Goal: Task Accomplishment & Management: Complete application form

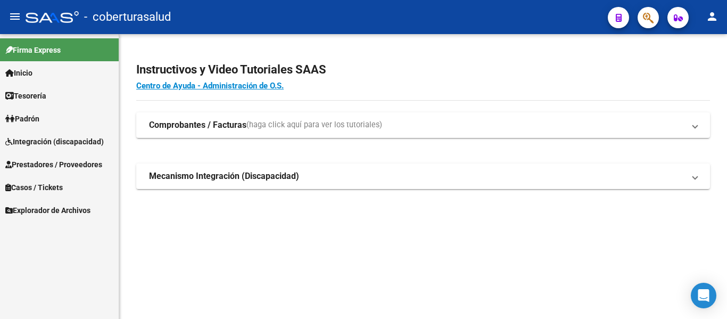
click at [45, 113] on link "Padrón" at bounding box center [59, 118] width 119 height 23
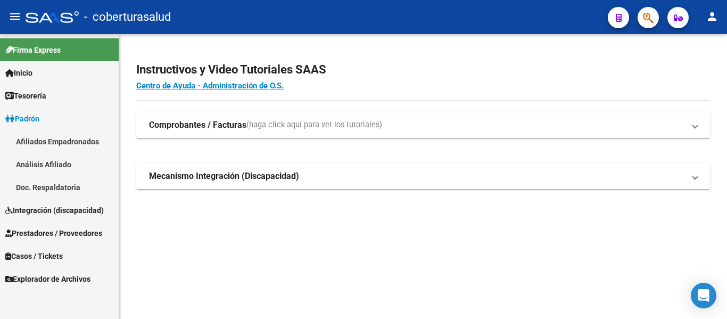
click at [26, 116] on span "Padrón" at bounding box center [22, 119] width 34 height 12
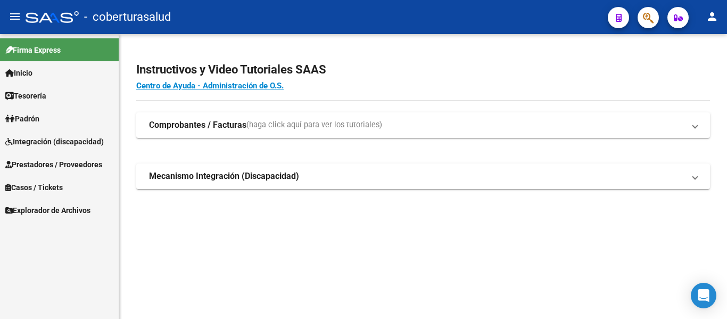
click at [41, 164] on span "Prestadores / Proveedores" at bounding box center [53, 165] width 97 height 12
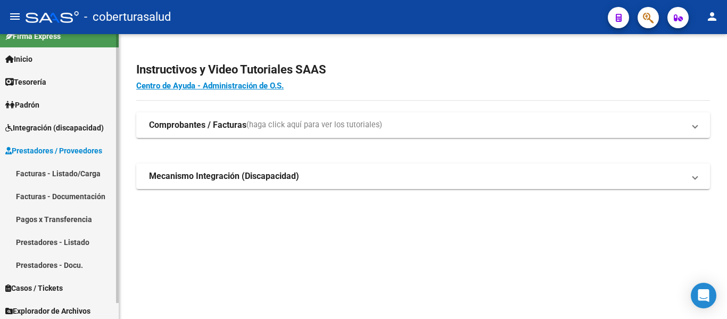
scroll to position [17, 0]
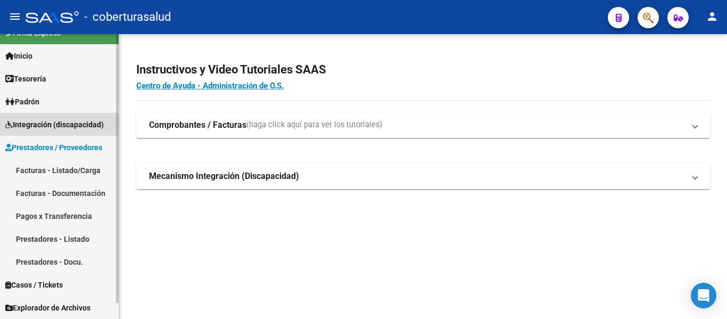
click at [32, 122] on span "Integración (discapacidad)" at bounding box center [54, 125] width 98 height 12
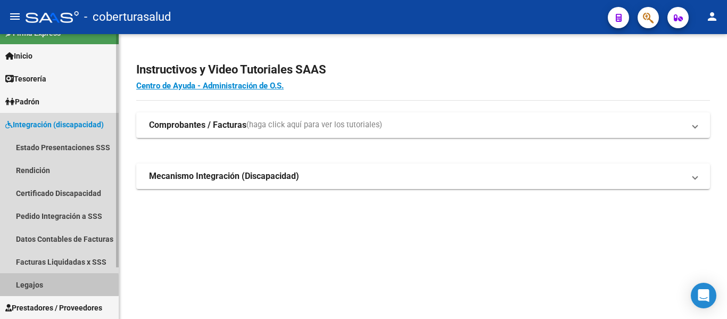
click at [22, 285] on link "Legajos" at bounding box center [59, 284] width 119 height 23
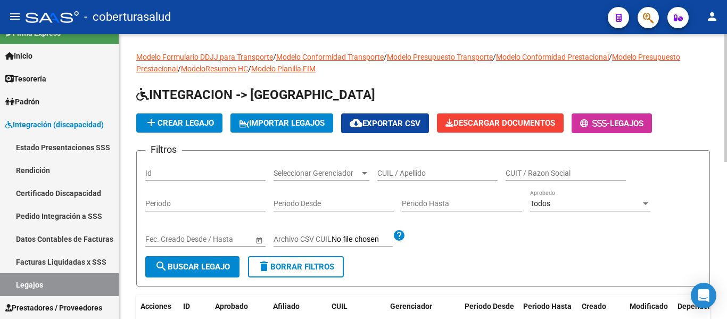
click at [435, 167] on div "CUIL / Apellido" at bounding box center [437, 169] width 120 height 21
paste input "27557526795"
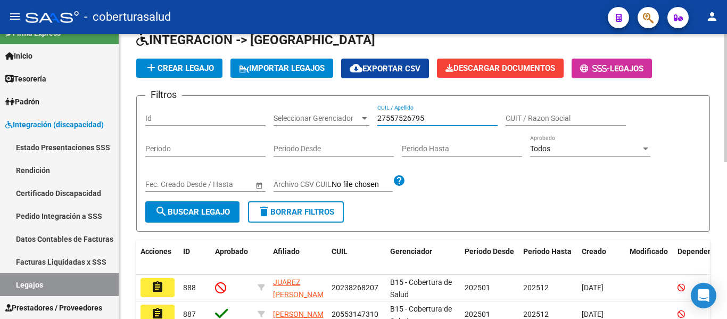
scroll to position [106, 0]
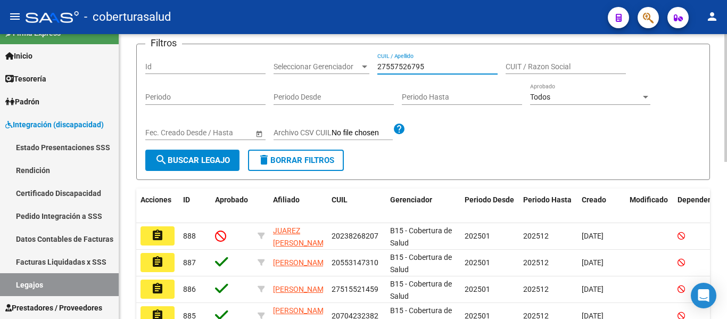
type input "27557526795"
click at [218, 162] on span "search Buscar Legajo" at bounding box center [192, 160] width 75 height 10
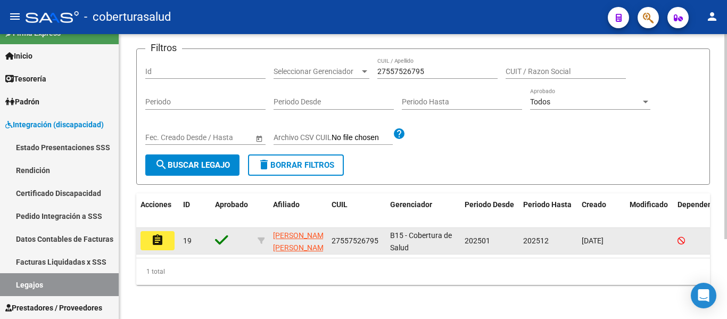
click at [162, 238] on mat-icon "assignment" at bounding box center [157, 240] width 13 height 13
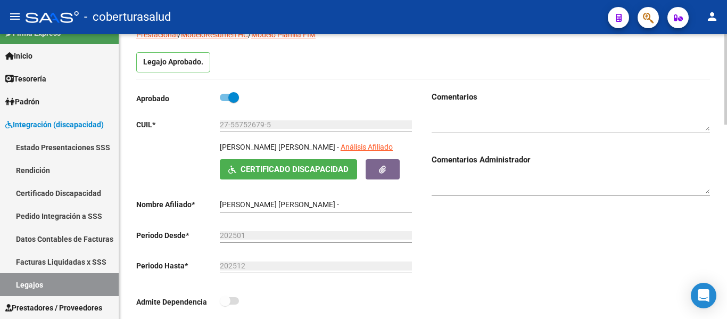
type input "[PERSON_NAME] [PERSON_NAME]"
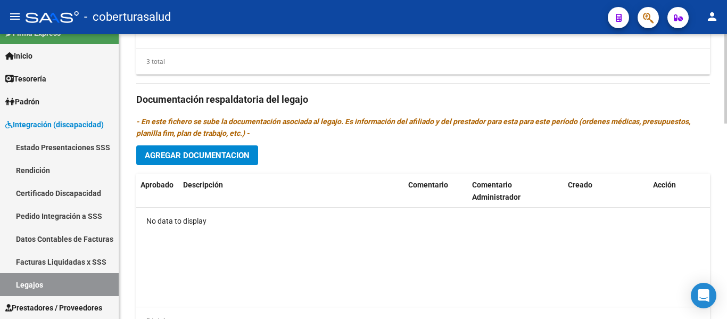
scroll to position [623, 0]
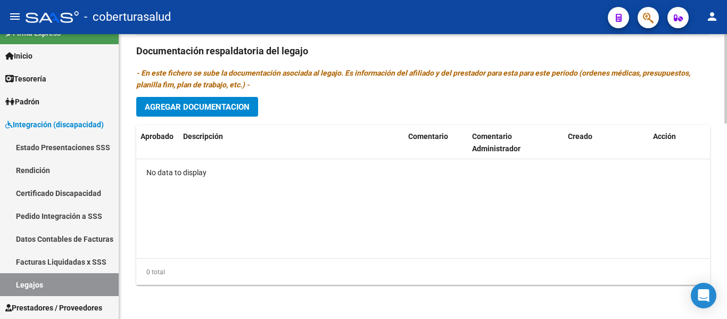
click at [210, 109] on span "Agregar Documentacion" at bounding box center [197, 107] width 105 height 10
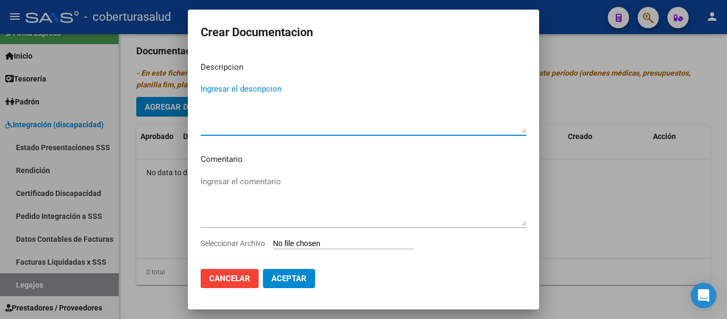
click at [316, 243] on input "Seleccionar Archivo" at bounding box center [343, 244] width 141 height 10
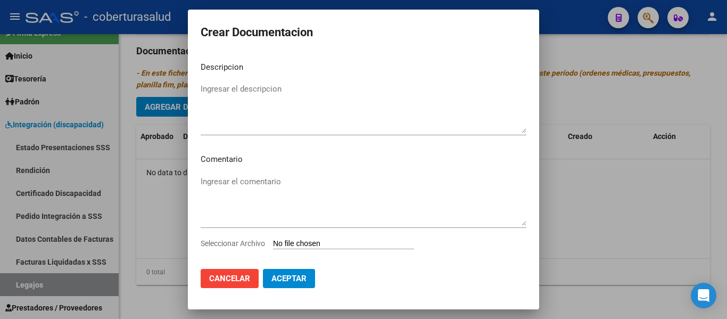
type input "C:\fakepath\1-CUD.pdf"
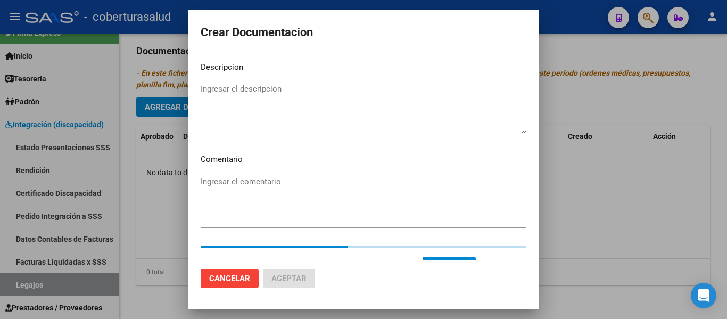
click at [239, 88] on textarea "Ingresar el descripcion" at bounding box center [364, 108] width 326 height 50
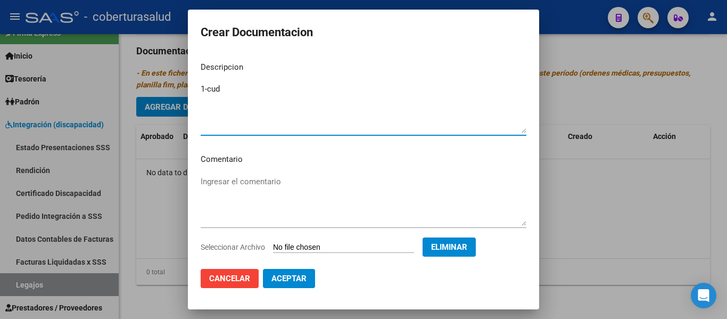
click at [239, 88] on textarea "1-cud" at bounding box center [364, 108] width 326 height 50
type textarea "1-CUD"
click at [293, 276] on span "Aceptar" at bounding box center [288, 279] width 35 height 10
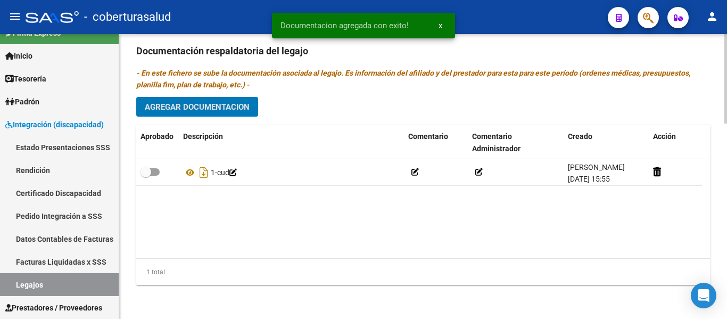
click at [236, 107] on span "Agregar Documentacion" at bounding box center [197, 107] width 105 height 10
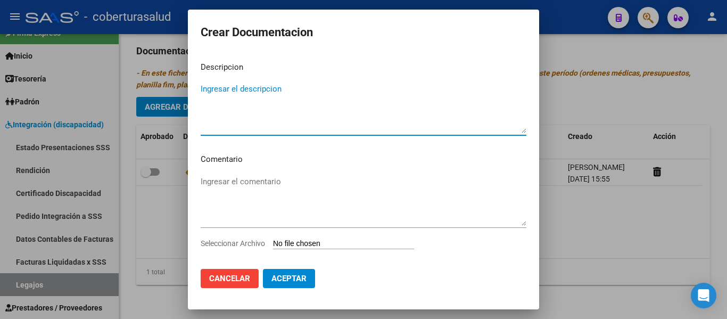
click at [315, 244] on input "Seleccionar Archivo" at bounding box center [343, 244] width 141 height 10
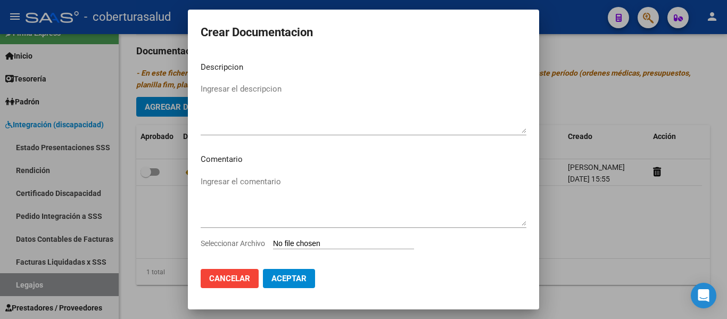
type input "C:\fakepath\2-FORMULARIOS.pdf"
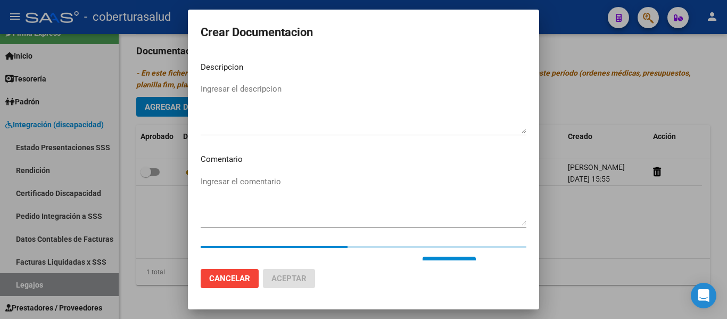
click at [205, 88] on textarea "Ingresar el descripcion" at bounding box center [364, 108] width 326 height 50
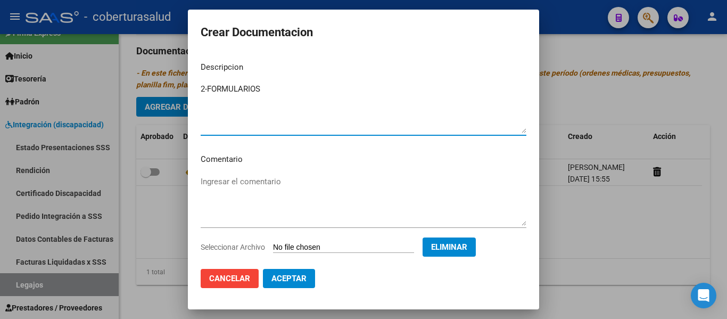
type textarea "2-FORMULARIOS"
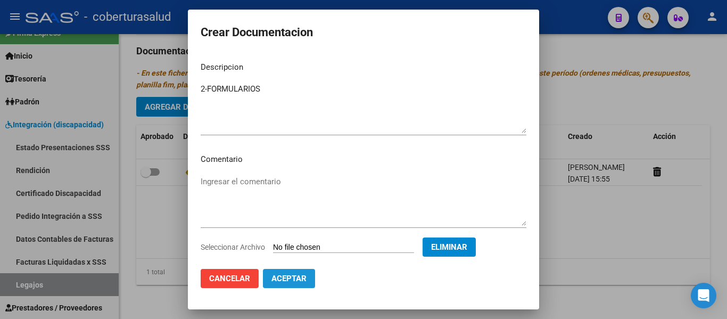
click at [291, 279] on span "Aceptar" at bounding box center [288, 279] width 35 height 10
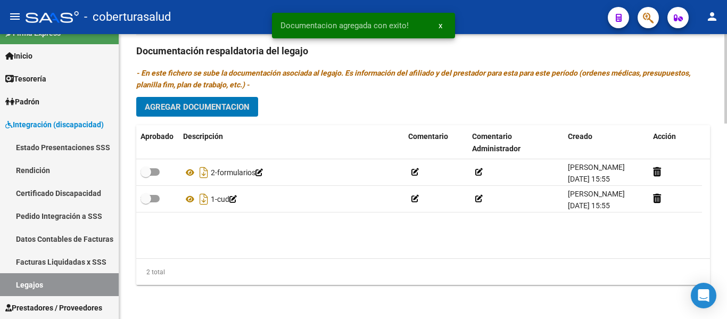
click at [222, 109] on span "Agregar Documentacion" at bounding box center [197, 107] width 105 height 10
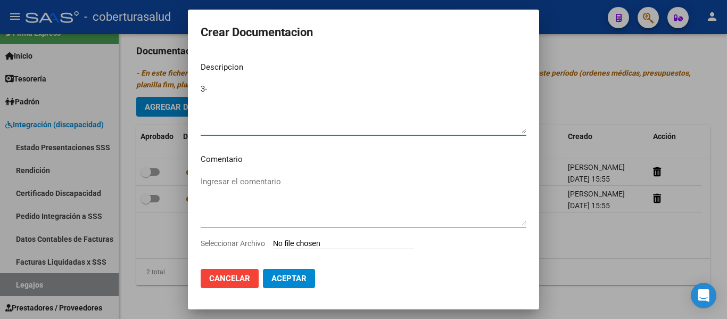
type textarea "3-"
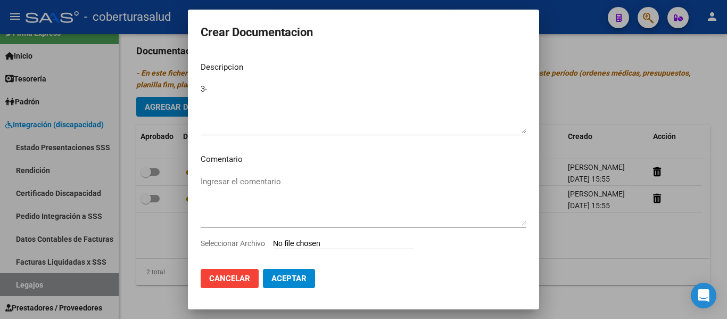
click at [340, 244] on input "Seleccionar Archivo" at bounding box center [343, 244] width 141 height 10
type input "C:\fakepath\3-MODULO INTEGRAL INTENSIVO.pdf"
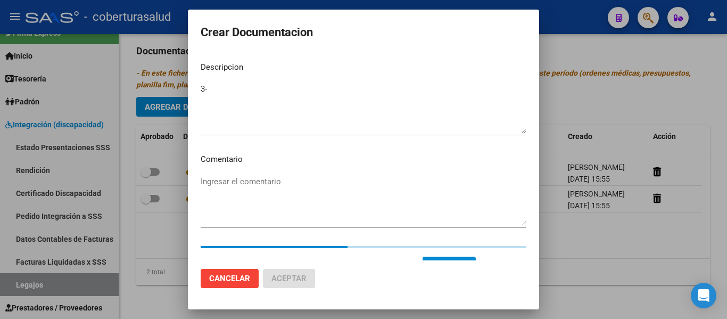
click at [227, 91] on textarea "3-" at bounding box center [364, 108] width 326 height 50
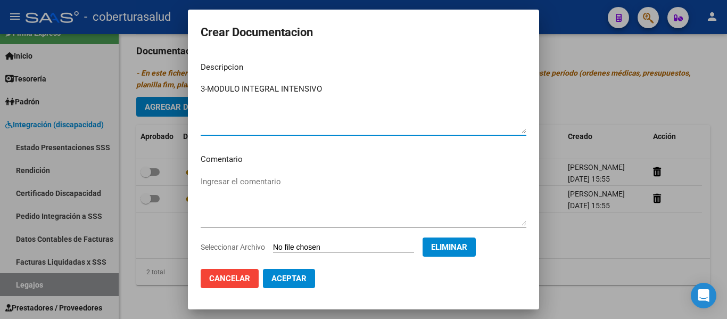
type textarea "3-MODULO INTEGRAL INTENSIVO"
click at [299, 277] on span "Aceptar" at bounding box center [288, 279] width 35 height 10
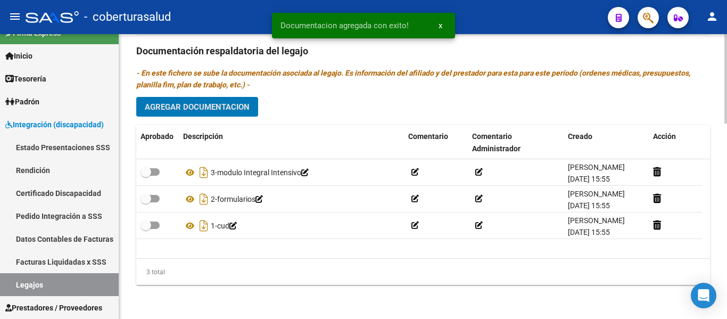
click at [204, 105] on span "Agregar Documentacion" at bounding box center [197, 107] width 105 height 10
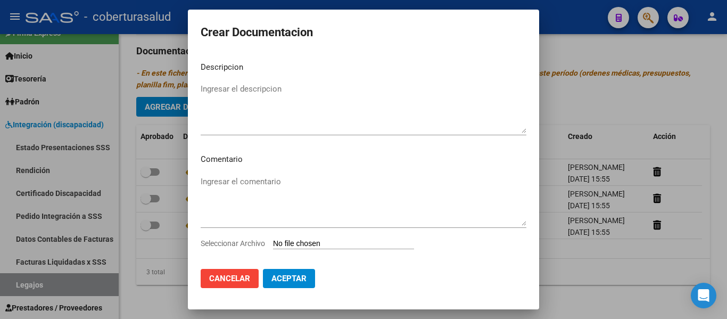
click at [319, 245] on input "Seleccionar Archivo" at bounding box center [343, 244] width 141 height 10
type input "C:\fakepath\4-MODULO MAESTRA DE APOYO.pdf"
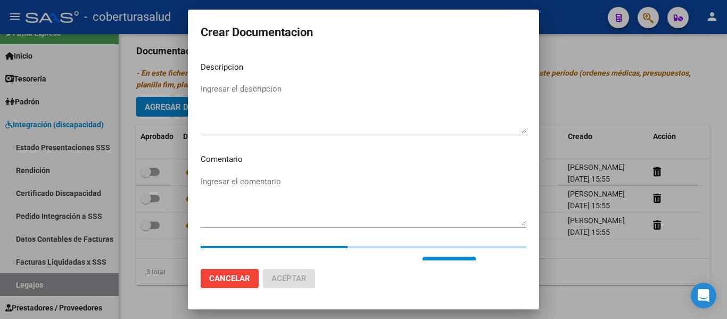
click at [221, 93] on textarea "Ingresar el descripcion" at bounding box center [364, 108] width 326 height 50
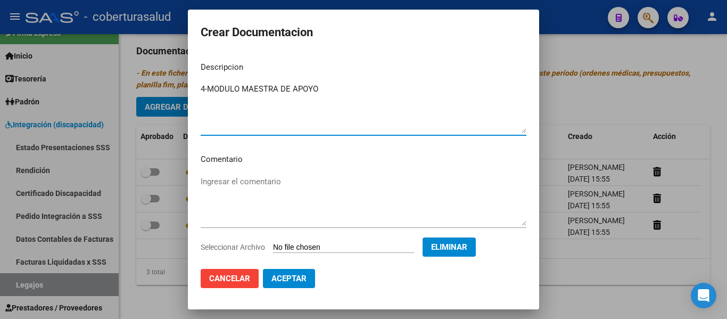
type textarea "4-MODULO MAESTRA DE APOYO"
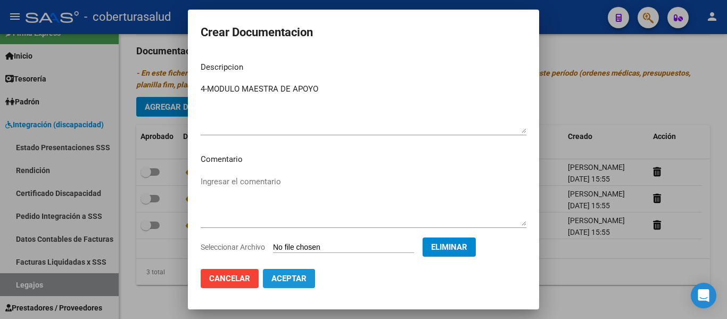
click at [283, 275] on span "Aceptar" at bounding box center [288, 279] width 35 height 10
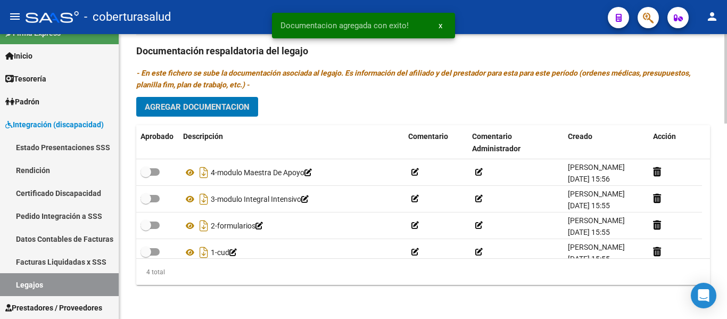
click at [215, 104] on span "Agregar Documentacion" at bounding box center [197, 107] width 105 height 10
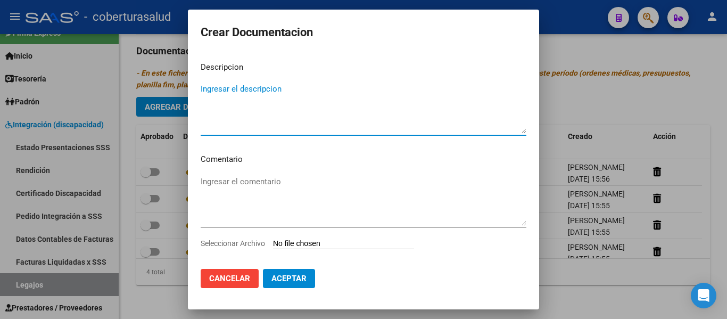
click at [310, 242] on input "Seleccionar Archivo" at bounding box center [343, 244] width 141 height 10
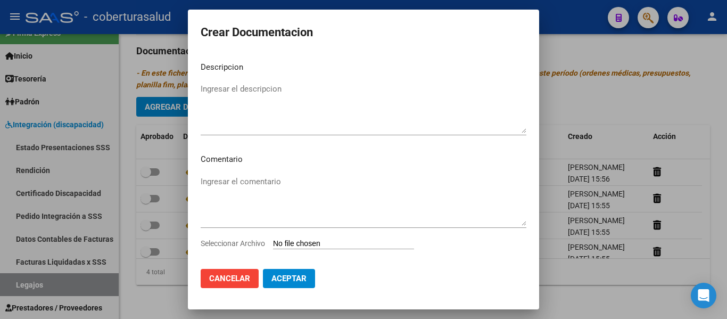
type input "C:\fakepath\5-TRANSPORTE SIN DEPENDENCIA.pdf"
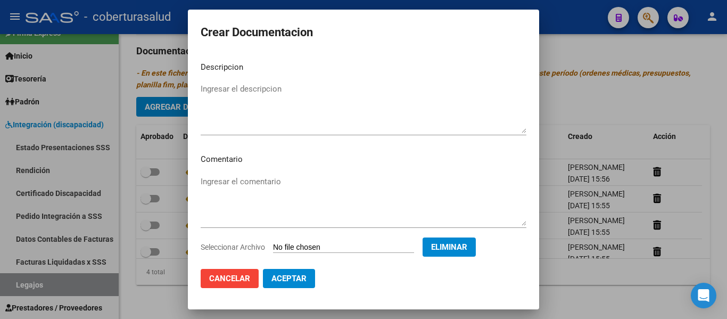
click at [237, 92] on textarea "Ingresar el descripcion" at bounding box center [364, 108] width 326 height 50
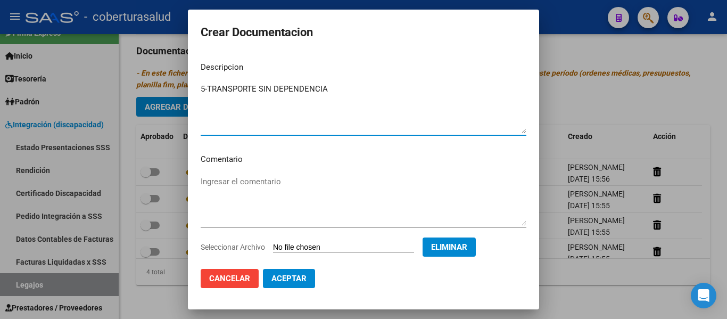
type textarea "5-TRANSPORTE SIN DEPENDENCIA"
click at [279, 134] on div "5-TRANSPORTE SIN DEPENDENCIA Ingresar el descripcion" at bounding box center [364, 108] width 326 height 54
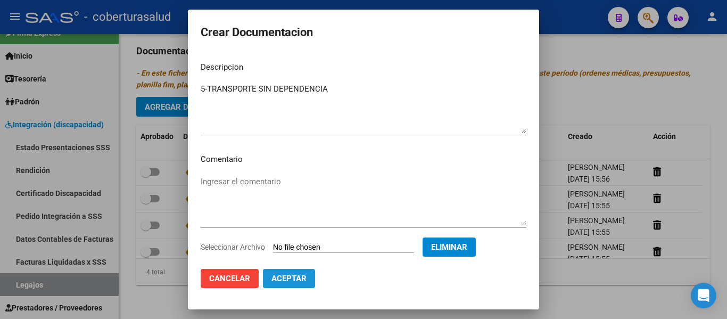
click at [300, 277] on span "Aceptar" at bounding box center [288, 279] width 35 height 10
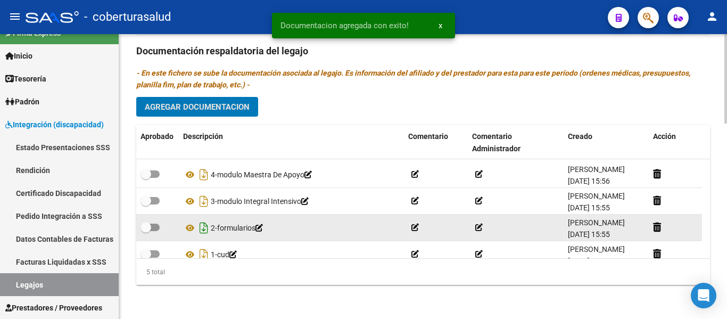
scroll to position [38, 0]
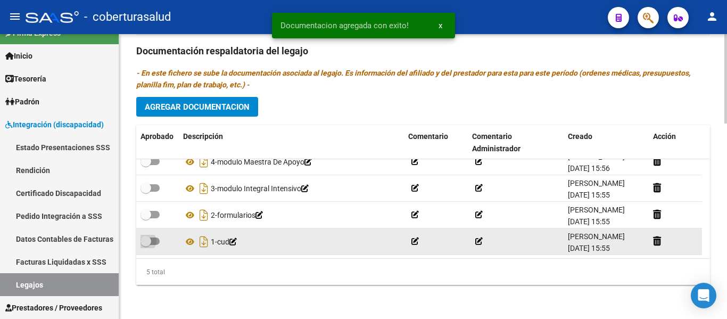
click at [147, 241] on span at bounding box center [145, 241] width 11 height 11
click at [146, 245] on input "checkbox" at bounding box center [145, 245] width 1 height 1
checkbox input "true"
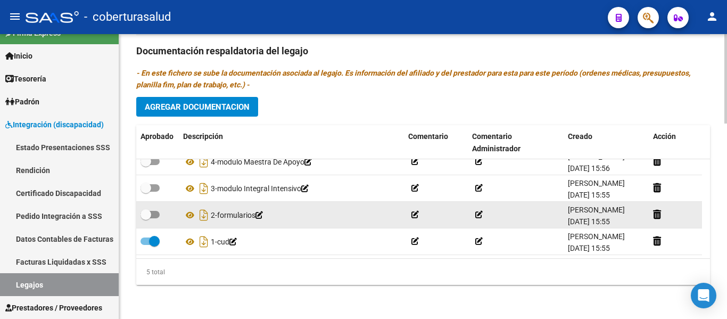
click at [154, 213] on span at bounding box center [149, 214] width 19 height 7
click at [146, 218] on input "checkbox" at bounding box center [145, 218] width 1 height 1
checkbox input "true"
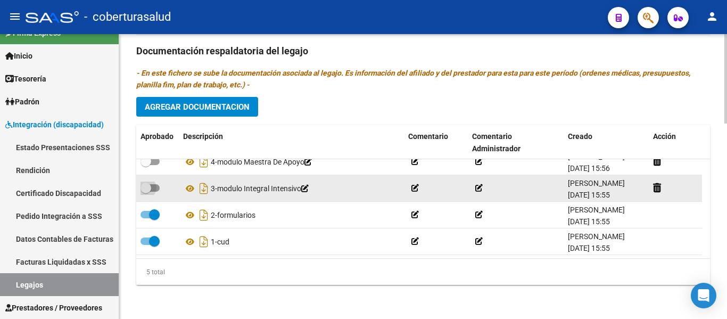
click at [147, 187] on span at bounding box center [145, 188] width 11 height 11
click at [146, 192] on input "checkbox" at bounding box center [145, 192] width 1 height 1
checkbox input "true"
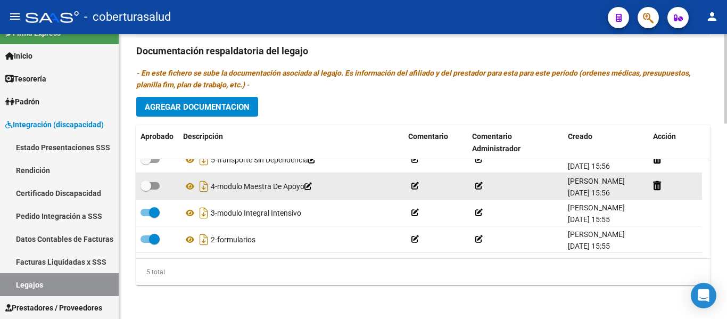
scroll to position [0, 0]
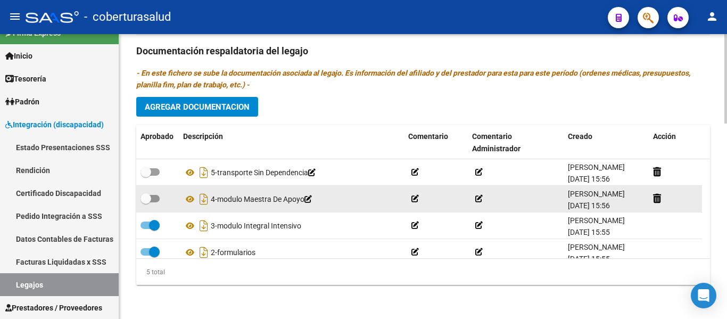
click at [151, 197] on span at bounding box center [145, 198] width 11 height 11
click at [146, 202] on input "checkbox" at bounding box center [145, 202] width 1 height 1
checkbox input "true"
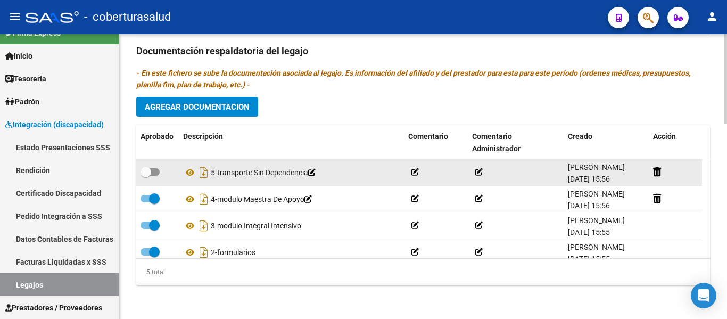
click at [159, 169] on label at bounding box center [149, 171] width 19 height 13
click at [146, 176] on input "checkbox" at bounding box center [145, 176] width 1 height 1
checkbox input "true"
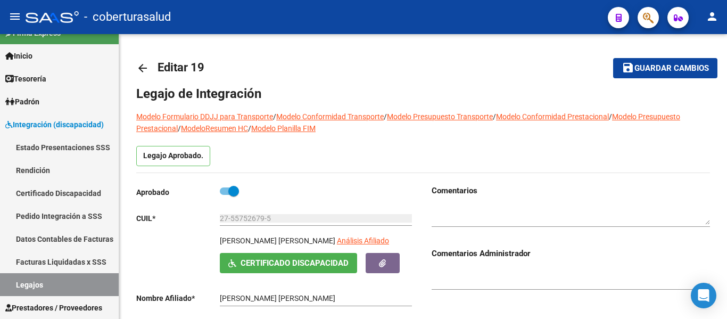
click at [651, 67] on span "Guardar cambios" at bounding box center [671, 69] width 74 height 10
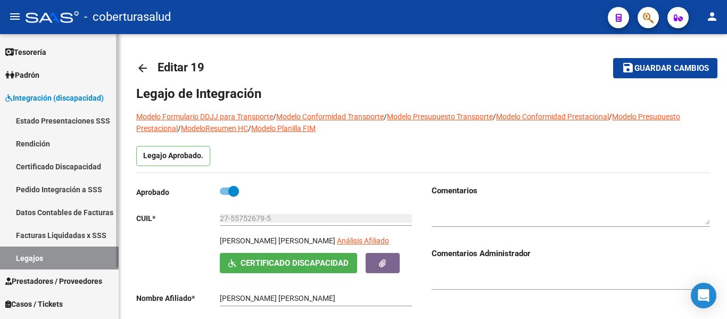
scroll to position [63, 0]
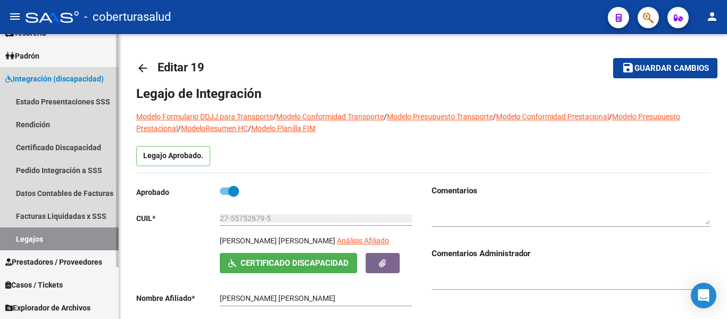
click at [40, 242] on link "Legajos" at bounding box center [59, 238] width 119 height 23
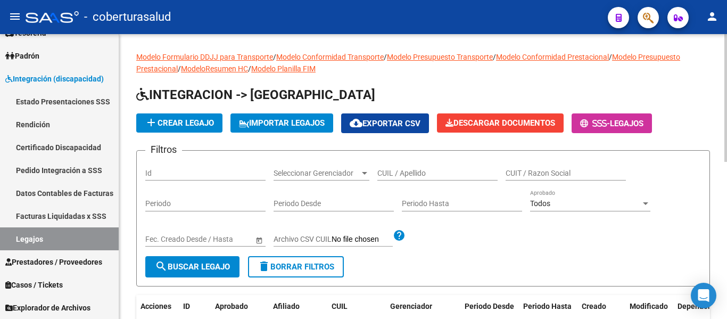
click at [400, 169] on input "CUIL / Apellido" at bounding box center [437, 173] width 120 height 9
paste input "27573595195"
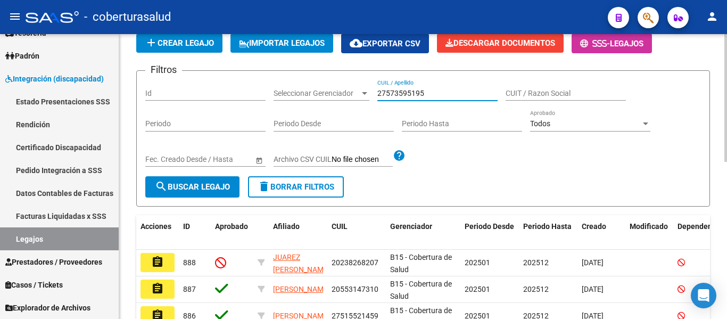
scroll to position [106, 0]
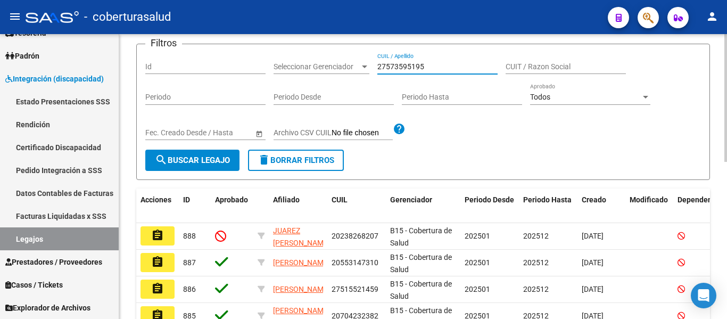
type input "27573595195"
click at [225, 159] on span "search Buscar Legajo" at bounding box center [192, 160] width 75 height 10
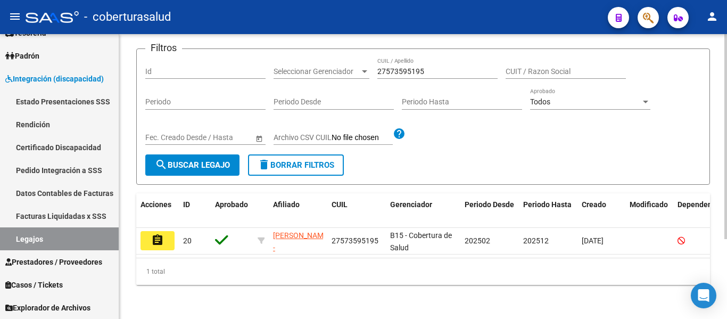
scroll to position [111, 0]
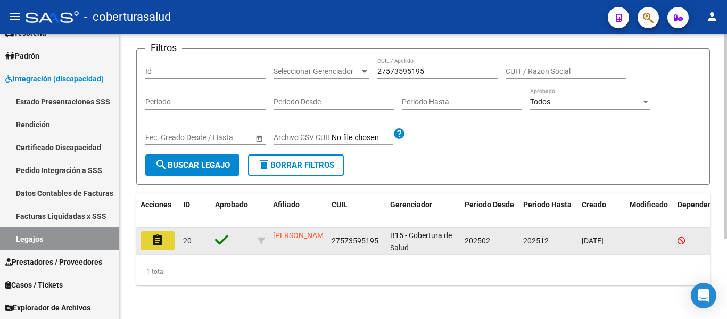
click at [164, 231] on button "assignment" at bounding box center [157, 240] width 34 height 19
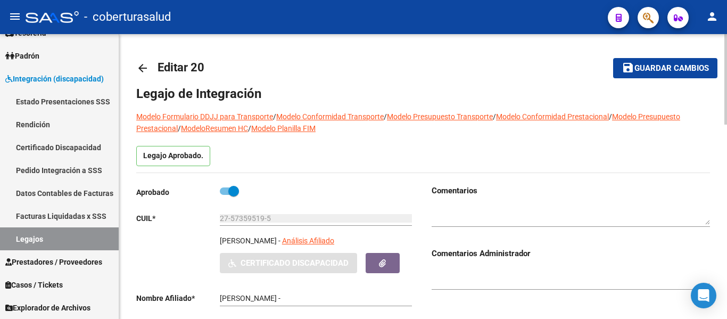
type input "[PERSON_NAME] [PERSON_NAME]"
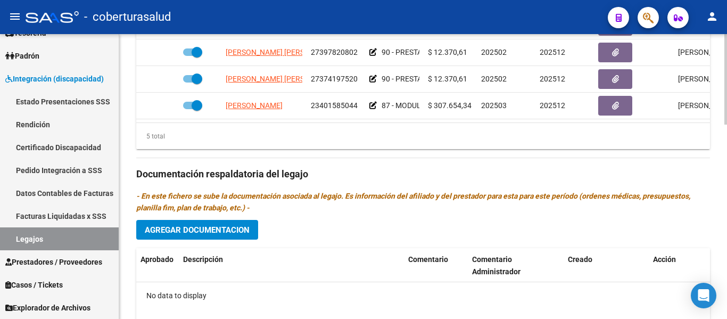
scroll to position [585, 0]
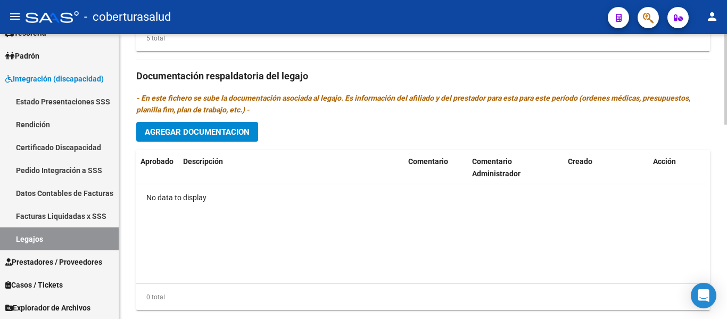
click at [210, 131] on span "Agregar Documentacion" at bounding box center [197, 132] width 105 height 10
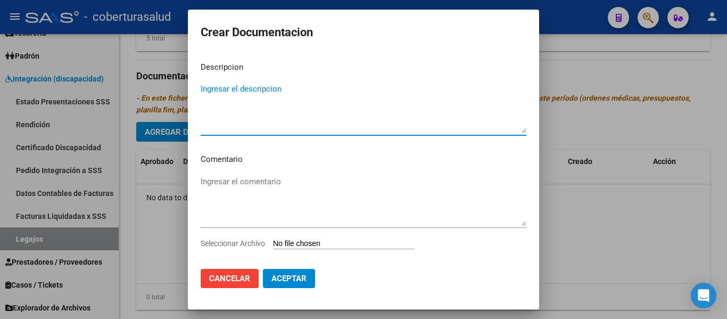
click at [312, 239] on div "Seleccionar Archivo" at bounding box center [364, 247] width 326 height 20
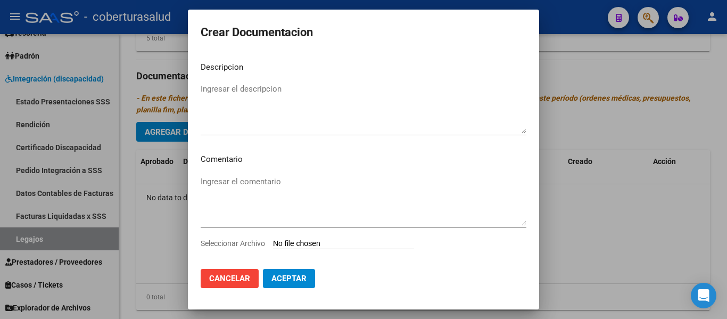
click at [314, 244] on input "Seleccionar Archivo" at bounding box center [343, 244] width 141 height 10
type input "C:\fakepath\1-CUD.pdf"
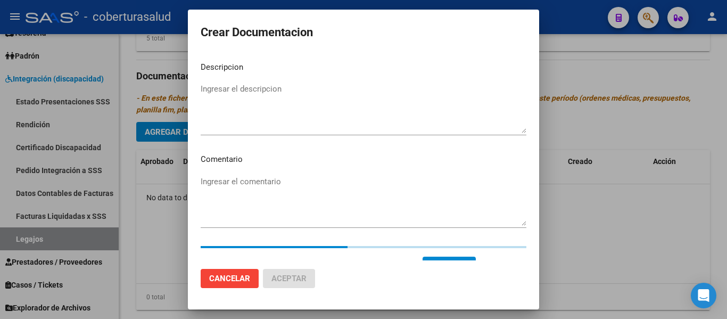
click at [226, 90] on textarea "Ingresar el descripcion" at bounding box center [364, 108] width 326 height 50
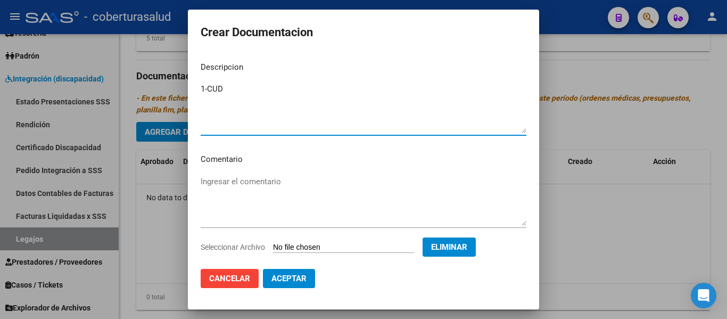
type textarea "1-CUD"
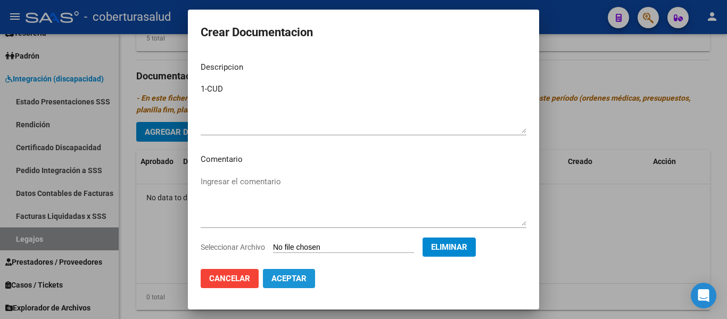
click at [284, 276] on span "Aceptar" at bounding box center [288, 279] width 35 height 10
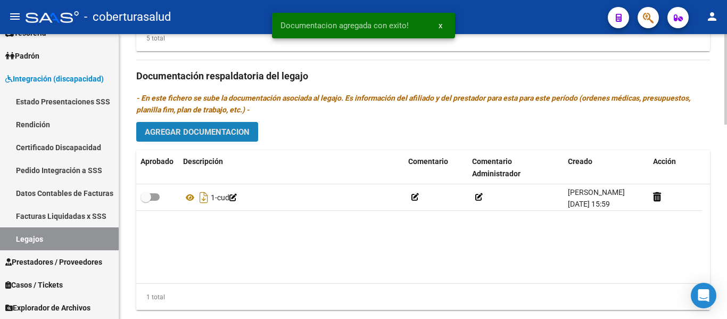
click at [213, 129] on span "Agregar Documentacion" at bounding box center [197, 132] width 105 height 10
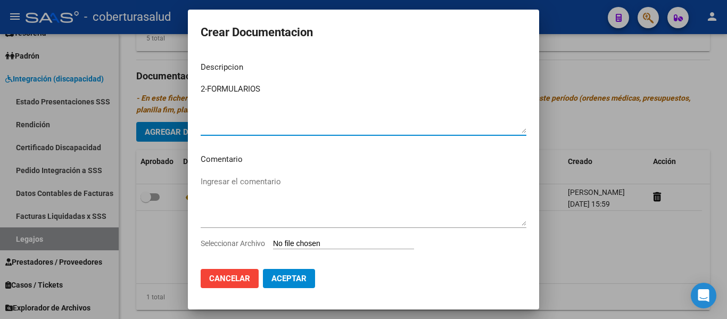
type textarea "2-FORMULARIOS"
click at [326, 250] on div "Seleccionar Archivo" at bounding box center [364, 247] width 326 height 20
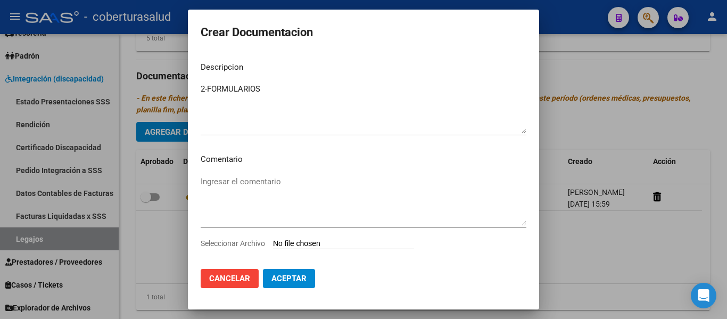
click at [326, 245] on input "Seleccionar Archivo" at bounding box center [343, 244] width 141 height 10
type input "C:\fakepath\2- FORMULARIOS.pdf"
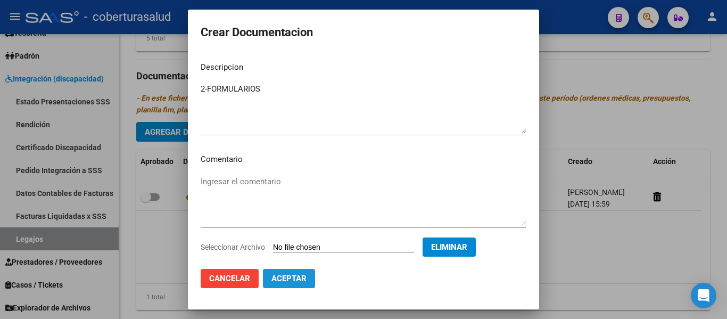
click at [294, 278] on span "Aceptar" at bounding box center [288, 279] width 35 height 10
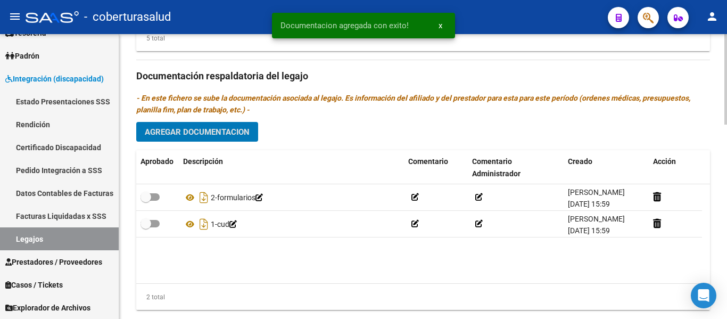
click at [235, 137] on span "Agregar Documentacion" at bounding box center [197, 132] width 105 height 10
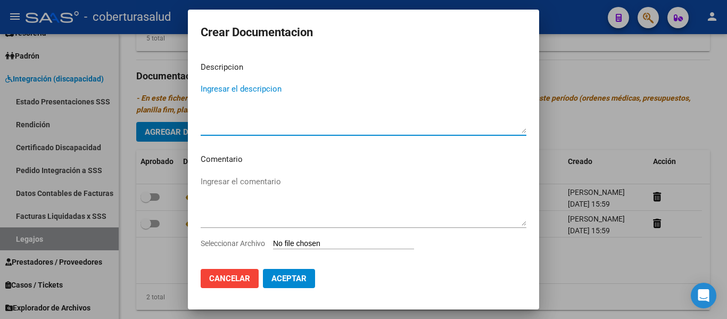
click at [313, 243] on input "Seleccionar Archivo" at bounding box center [343, 244] width 141 height 10
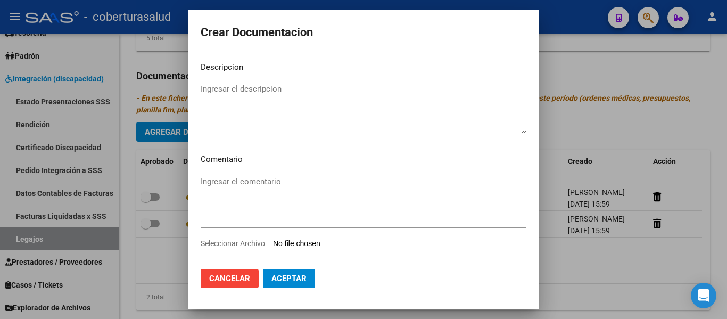
type input "C:\fakepath\3-PRESTACION DE APOYO EN PSICOLOGIA.pdf"
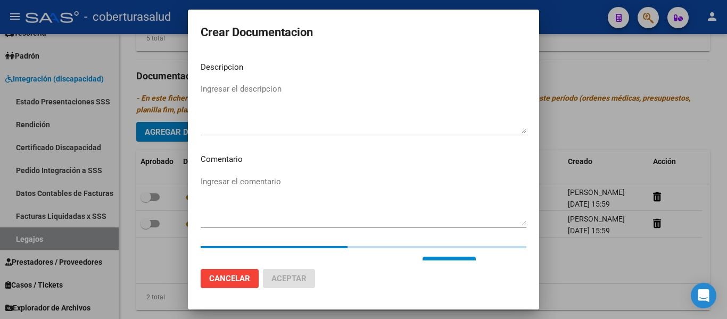
click at [237, 82] on div "Ingresar el descripcion" at bounding box center [364, 108] width 326 height 54
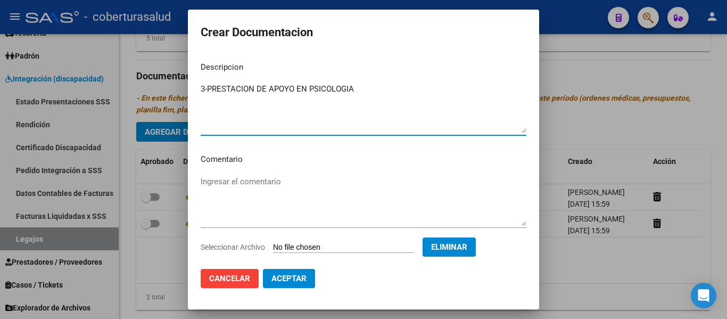
type textarea "3-PRESTACION DE APOYO EN PSICOLOGIA"
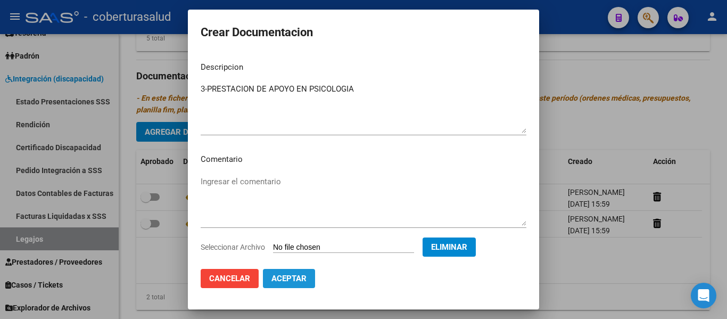
click at [305, 281] on span "Aceptar" at bounding box center [288, 279] width 35 height 10
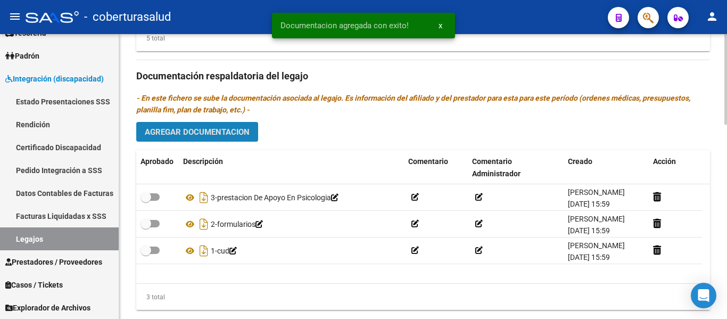
click at [245, 130] on span "Agregar Documentacion" at bounding box center [197, 132] width 105 height 10
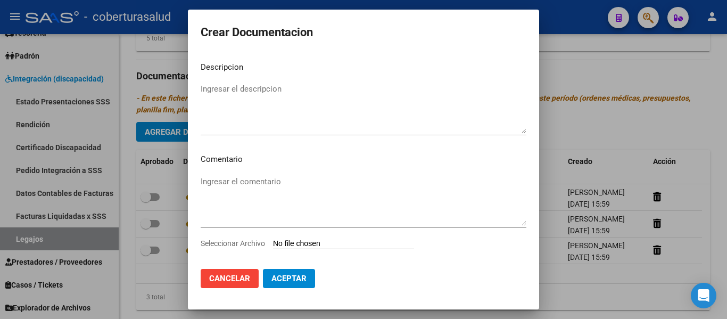
click at [334, 242] on input "Seleccionar Archivo" at bounding box center [343, 244] width 141 height 10
type input "C:\fakepath\4-PRESTACION DE APOYO EN FONOAUDIOLOGIA.pdf"
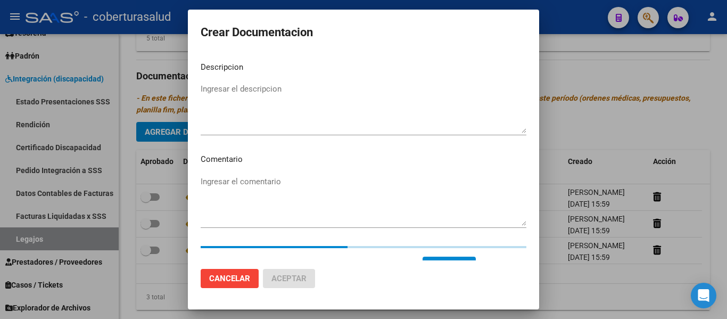
click at [214, 85] on textarea "Ingresar el descripcion" at bounding box center [364, 108] width 326 height 50
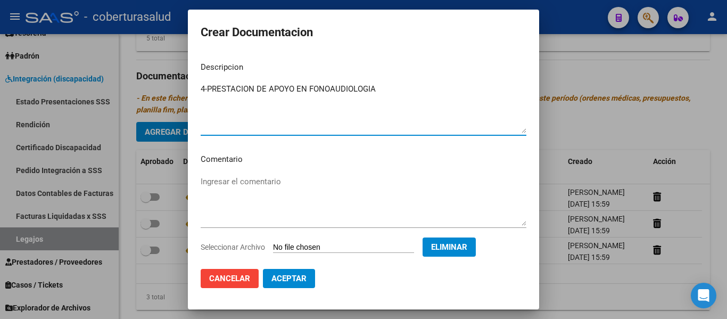
type textarea "4-PRESTACION DE APOYO EN FONOAUDIOLOGIA"
click at [299, 277] on span "Aceptar" at bounding box center [288, 279] width 35 height 10
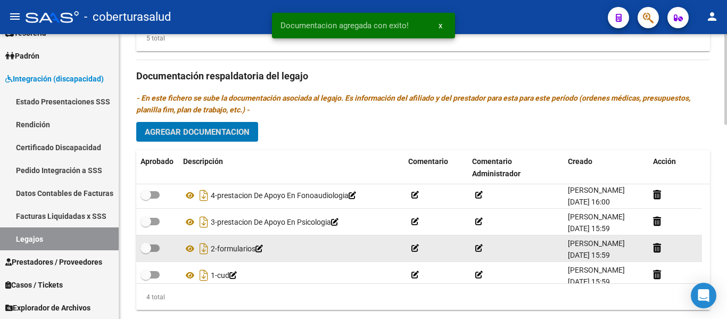
scroll to position [0, 0]
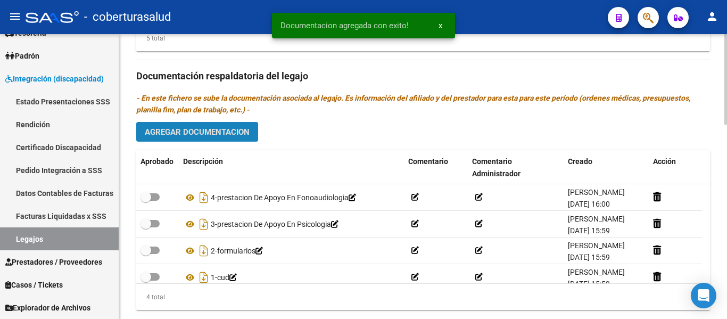
click at [203, 131] on span "Agregar Documentacion" at bounding box center [197, 132] width 105 height 10
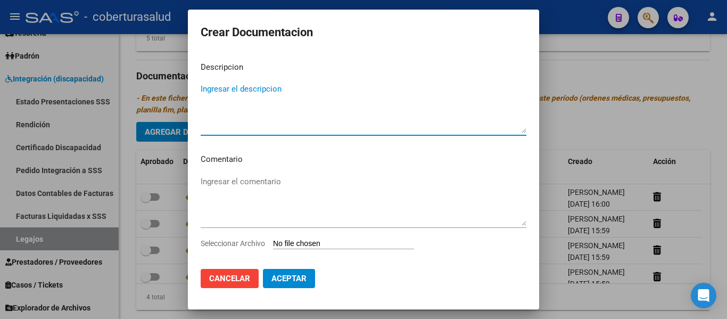
click at [327, 239] on input "Seleccionar Archivo" at bounding box center [343, 244] width 141 height 10
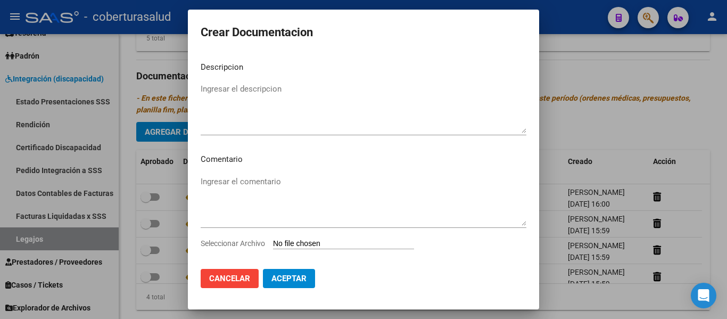
type input "C:\fakepath\5-PRESTACION DE APOYO EN [MEDICAL_DATA].pdf"
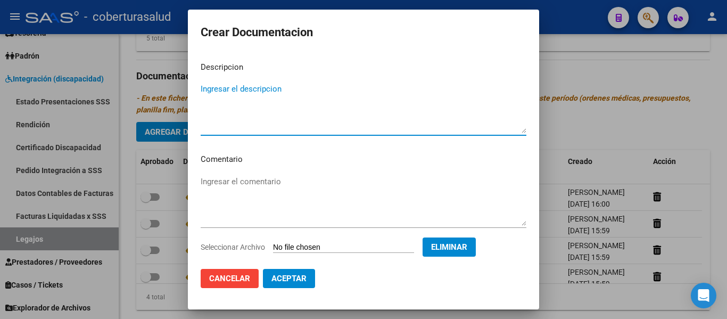
click at [229, 95] on textarea "Ingresar el descripcion" at bounding box center [364, 108] width 326 height 50
type textarea "5-PRESTACION DE APOYO EN [MEDICAL_DATA]"
click at [305, 283] on span "Aceptar" at bounding box center [288, 279] width 35 height 10
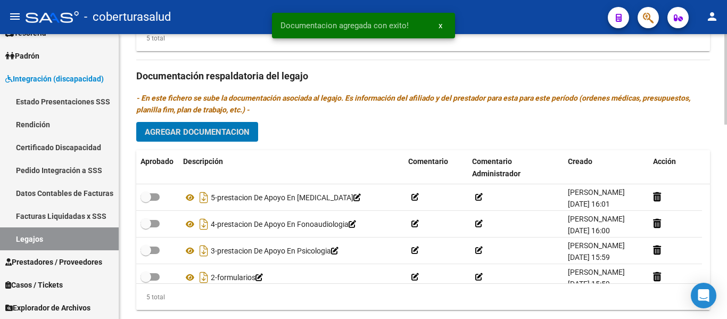
click at [210, 122] on div "Prestadores asociados al legajo Agregar Prestador Aprobado Prestador CUIT Comen…" at bounding box center [423, 74] width 574 height 487
click at [215, 134] on span "Agregar Documentacion" at bounding box center [197, 132] width 105 height 10
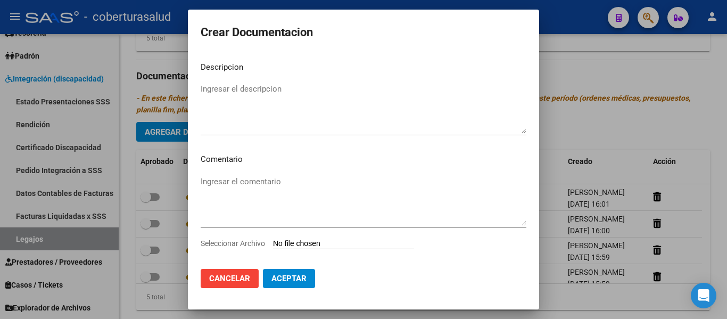
click at [328, 242] on input "Seleccionar Archivo" at bounding box center [343, 244] width 141 height 10
type input "C:\fakepath\6-PRESTACION DE APOYO EN PSICOPEDAGOGIA.pdf"
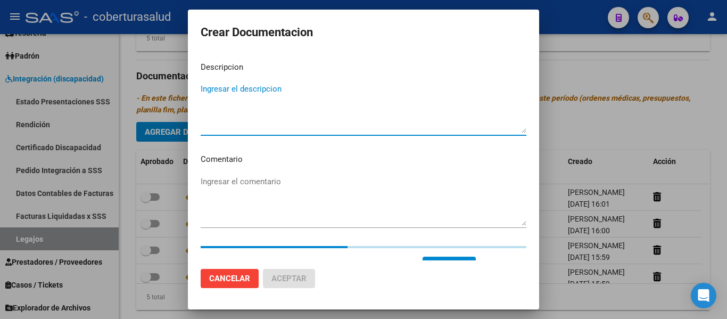
click at [299, 97] on textarea "Ingresar el descripcion" at bounding box center [364, 108] width 326 height 50
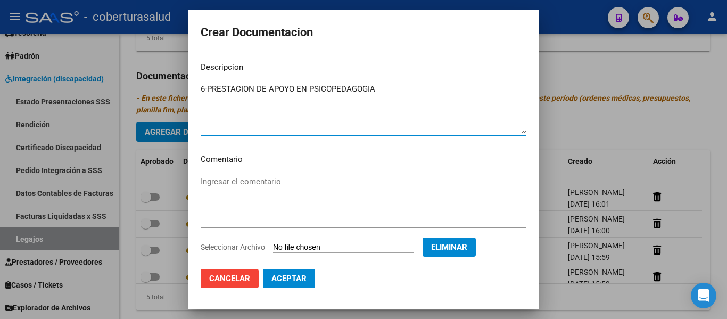
type textarea "6-PRESTACION DE APOYO EN PSICOPEDAGOGIA"
click at [302, 275] on span "Aceptar" at bounding box center [288, 279] width 35 height 10
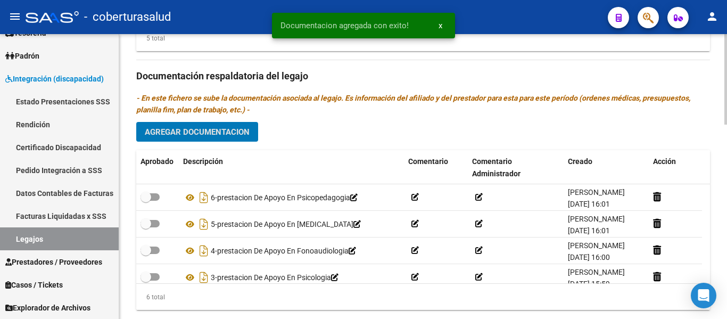
click at [253, 137] on button "Agregar Documentacion" at bounding box center [197, 132] width 122 height 20
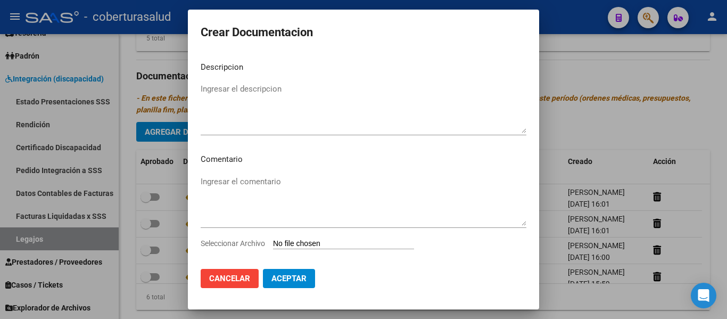
click at [303, 245] on input "Seleccionar Archivo" at bounding box center [343, 244] width 141 height 10
type input "C:\fakepath\7- MODULO MAESTRA DE APOYO.pdf"
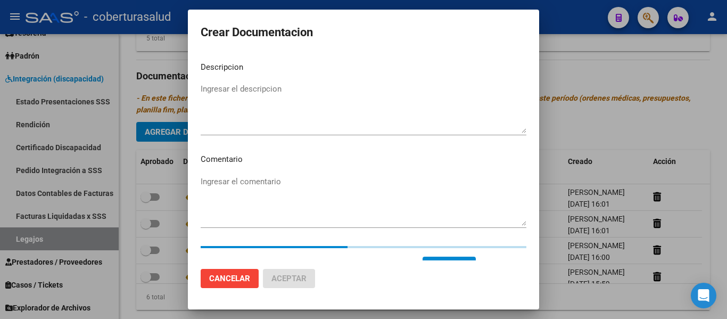
click at [235, 109] on textarea "Ingresar el descripcion" at bounding box center [364, 108] width 326 height 50
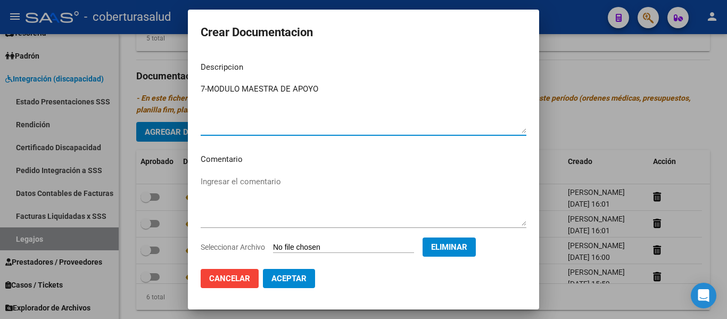
type textarea "7-MODULO MAESTRA DE APOYO"
click at [302, 284] on button "Aceptar" at bounding box center [289, 278] width 52 height 19
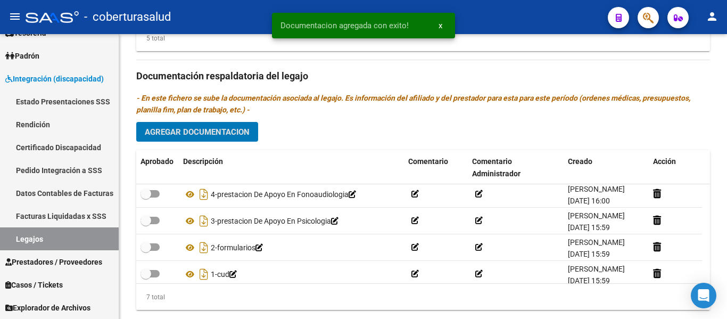
scroll to position [91, 0]
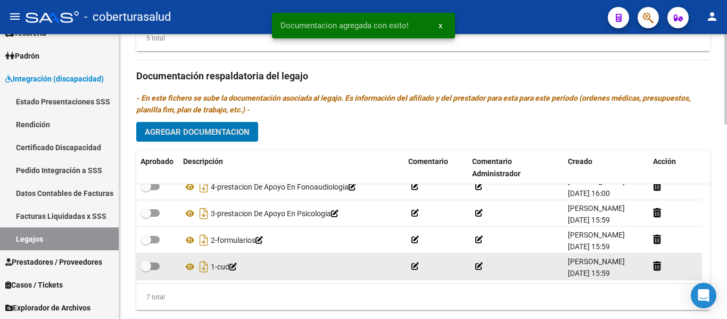
click at [147, 270] on span at bounding box center [145, 266] width 11 height 11
click at [146, 270] on input "checkbox" at bounding box center [145, 270] width 1 height 1
checkbox input "true"
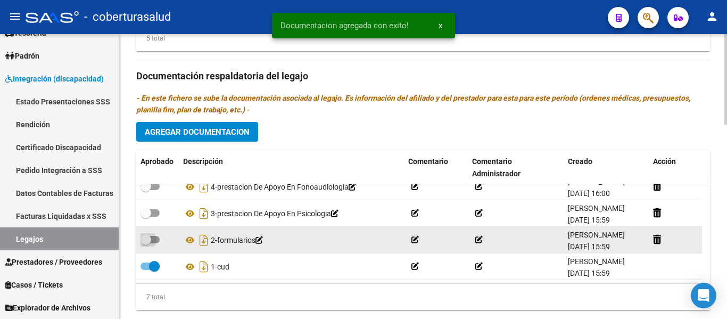
click at [151, 240] on span at bounding box center [145, 239] width 11 height 11
click at [146, 243] on input "checkbox" at bounding box center [145, 243] width 1 height 1
checkbox input "true"
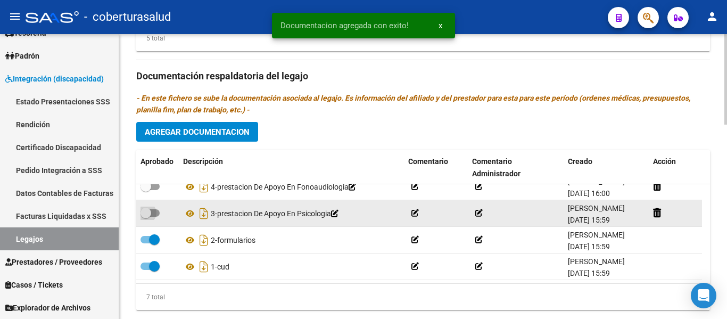
click at [151, 212] on span at bounding box center [149, 212] width 19 height 7
click at [146, 217] on input "checkbox" at bounding box center [145, 217] width 1 height 1
checkbox input "true"
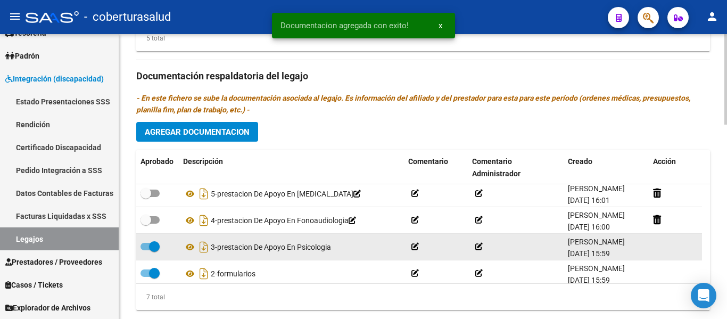
scroll to position [38, 0]
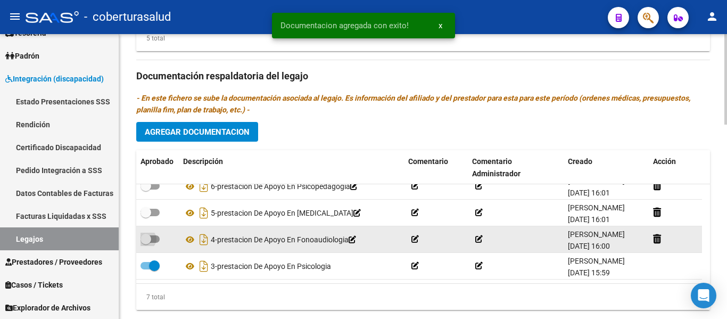
click at [152, 236] on span at bounding box center [149, 238] width 19 height 7
click at [146, 243] on input "checkbox" at bounding box center [145, 243] width 1 height 1
checkbox input "true"
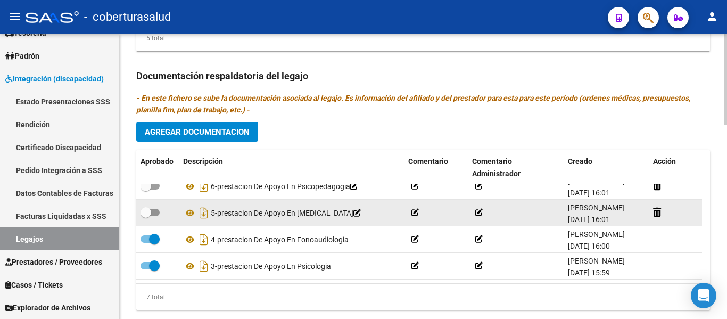
click at [150, 209] on span at bounding box center [145, 212] width 11 height 11
click at [146, 216] on input "checkbox" at bounding box center [145, 216] width 1 height 1
checkbox input "true"
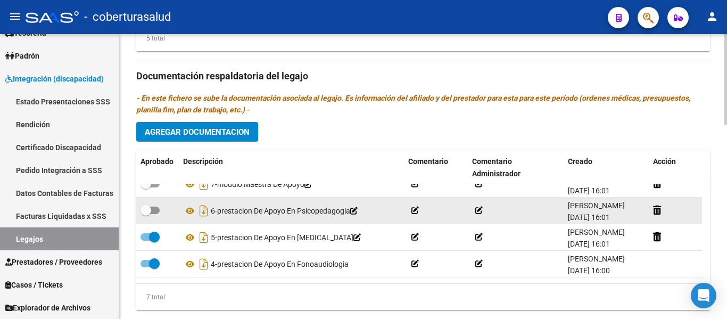
scroll to position [0, 0]
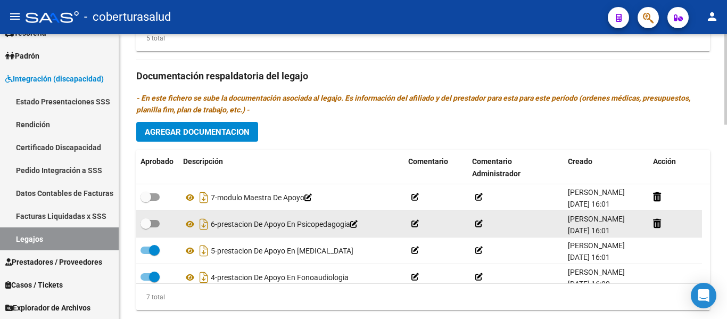
click at [155, 225] on span at bounding box center [149, 223] width 19 height 7
click at [146, 227] on input "checkbox" at bounding box center [145, 227] width 1 height 1
checkbox input "true"
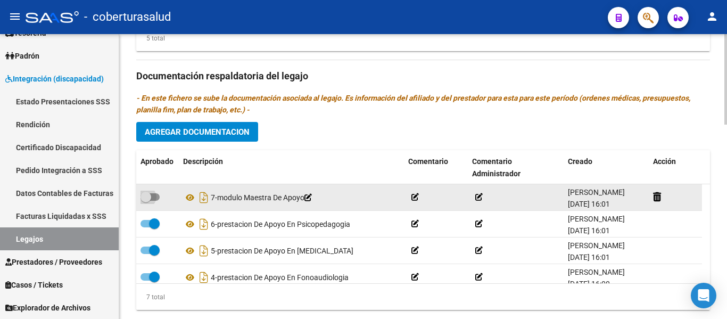
click at [150, 194] on span at bounding box center [145, 197] width 11 height 11
click at [146, 201] on input "checkbox" at bounding box center [145, 201] width 1 height 1
checkbox input "true"
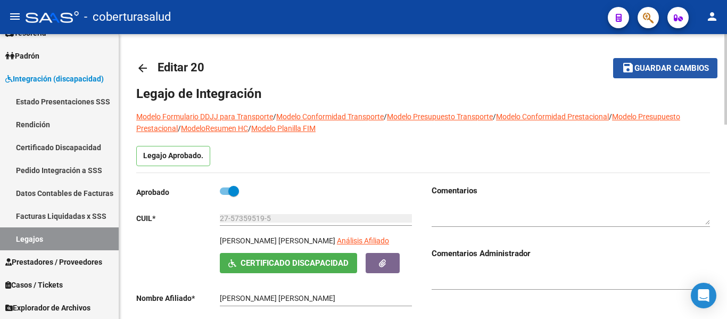
click at [656, 67] on span "Guardar cambios" at bounding box center [671, 69] width 74 height 10
click at [655, 64] on span "Guardar cambios" at bounding box center [671, 69] width 74 height 10
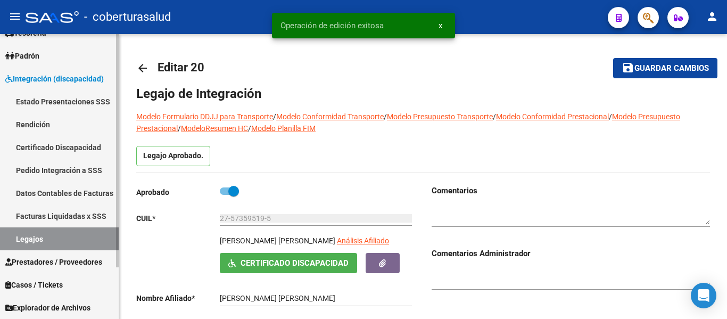
click at [77, 234] on link "Legajos" at bounding box center [59, 238] width 119 height 23
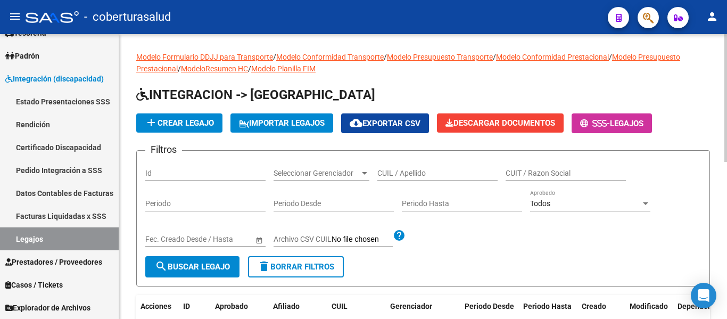
click at [529, 247] on div "Filtros Id Seleccionar Gerenciador Seleccionar Gerenciador CUIL / Apellido CUIT…" at bounding box center [423, 207] width 556 height 97
